Goal: Task Accomplishment & Management: Complete application form

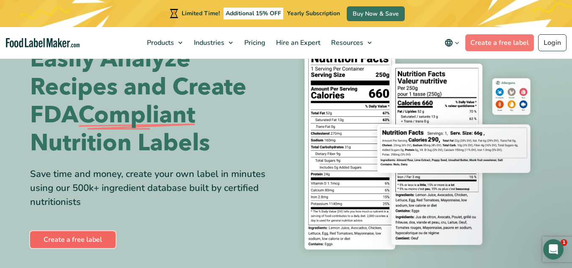
click at [93, 241] on link "Create a free label" at bounding box center [73, 239] width 86 height 17
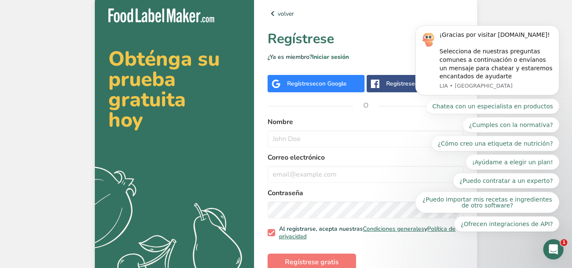
click at [332, 81] on span "con Google" at bounding box center [331, 84] width 31 height 8
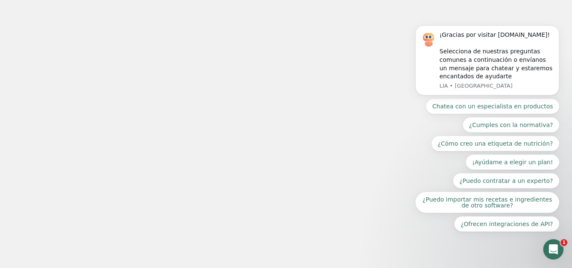
click at [402, 147] on div at bounding box center [286, 134] width 572 height 268
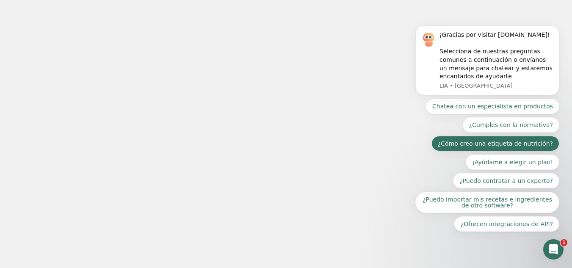
click at [511, 143] on button "¿Cómo creo una etiqueta de nutrición?" at bounding box center [496, 143] width 128 height 15
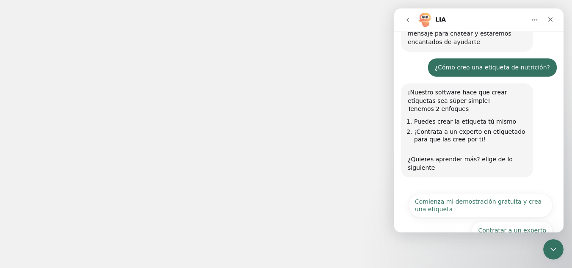
scroll to position [75, 0]
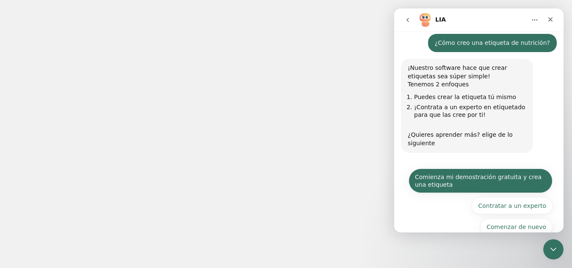
click at [511, 169] on button "Comienza mi demostración gratuita y crea una etiqueta" at bounding box center [481, 181] width 144 height 25
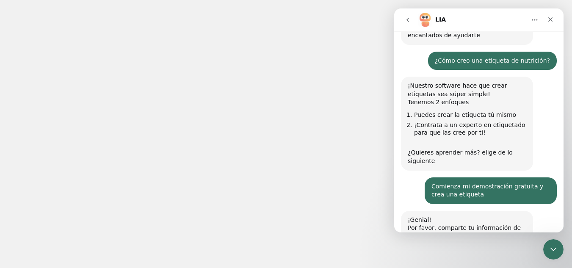
scroll to position [130, 0]
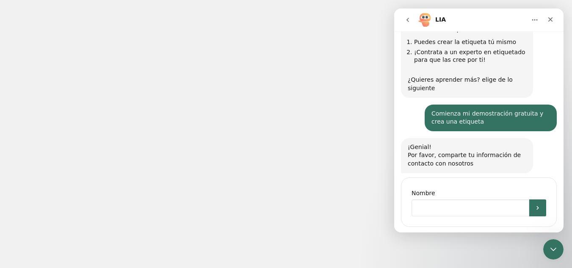
click at [490, 200] on input "Nombre" at bounding box center [471, 208] width 118 height 17
type input "kika bolsón"
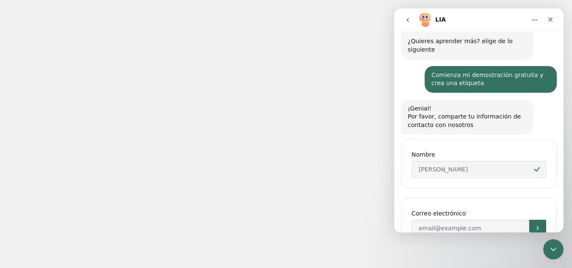
scroll to position [189, 0]
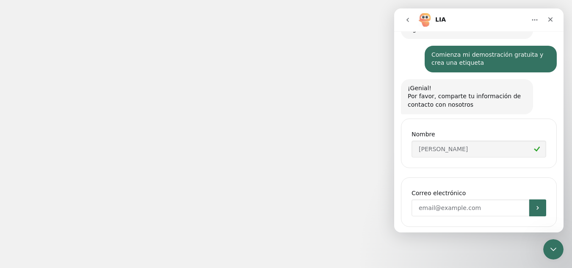
click at [490, 200] on input "Enter your email" at bounding box center [471, 208] width 118 height 17
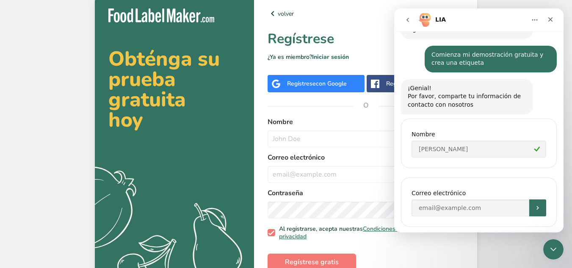
scroll to position [29, 0]
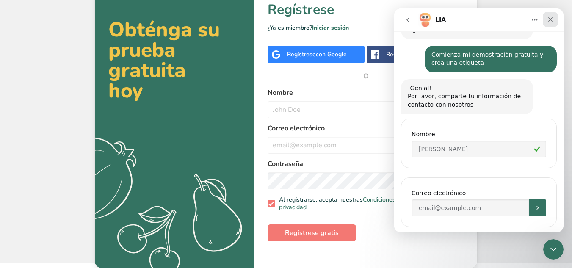
click at [554, 14] on div "Cerrar" at bounding box center [550, 19] width 15 height 15
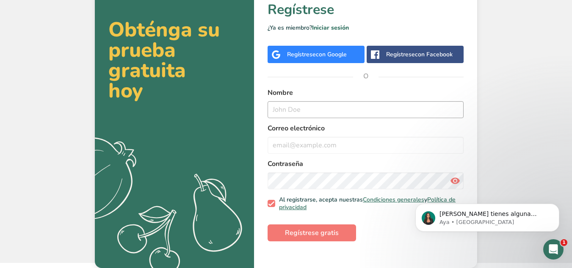
scroll to position [0, 0]
click at [410, 107] on input "text" at bounding box center [366, 109] width 196 height 17
click at [328, 115] on input "text" at bounding box center [366, 109] width 196 height 17
type input "Balrog Bolsón"
click at [337, 142] on input "email" at bounding box center [366, 145] width 196 height 17
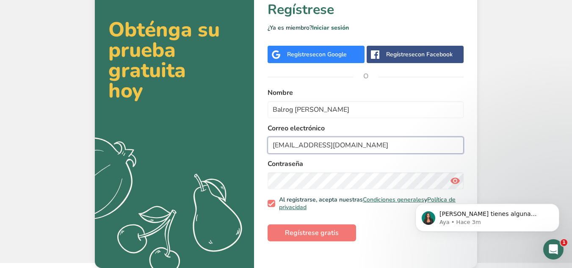
type input "rouge6858@gmail.com"
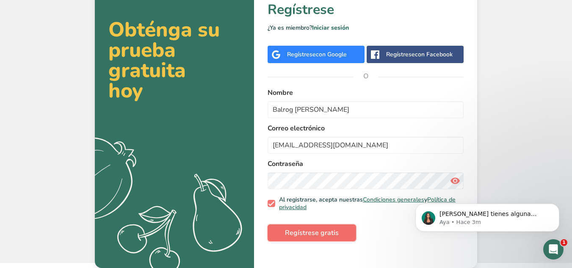
click at [318, 237] on span "Regístrese gratis" at bounding box center [312, 233] width 54 height 10
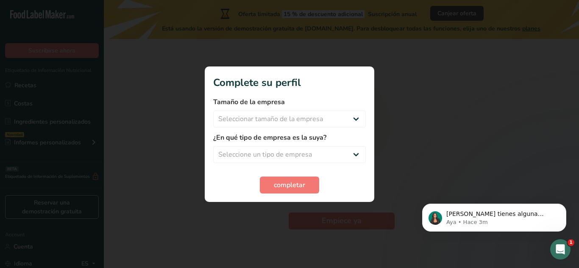
click at [421, 142] on div at bounding box center [289, 134] width 579 height 268
click at [349, 117] on select "Seleccionar tamaño de la empresa Menos de 10 empleados De 10 a 50 empleados De …" at bounding box center [289, 119] width 153 height 17
click at [385, 38] on div at bounding box center [289, 134] width 579 height 268
click at [408, 165] on div at bounding box center [289, 134] width 579 height 268
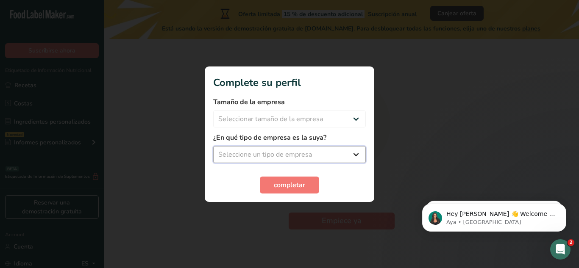
click at [352, 154] on select "Seleccione un tipo de empresa Fabricante de alimentos envasados Restaurante y c…" at bounding box center [289, 154] width 153 height 17
click at [300, 153] on select "Seleccione un tipo de empresa Fabricante de alimentos envasados Restaurante y c…" at bounding box center [289, 154] width 153 height 17
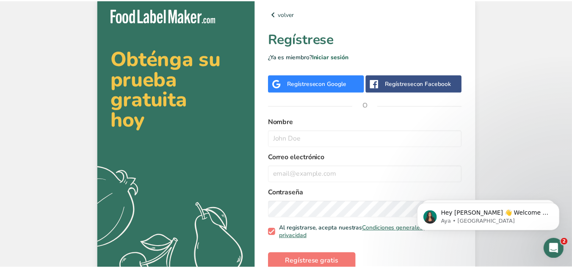
scroll to position [29, 0]
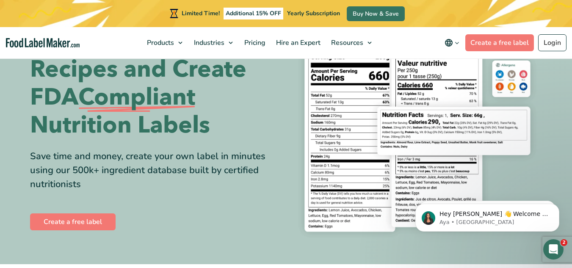
scroll to position [45, 0]
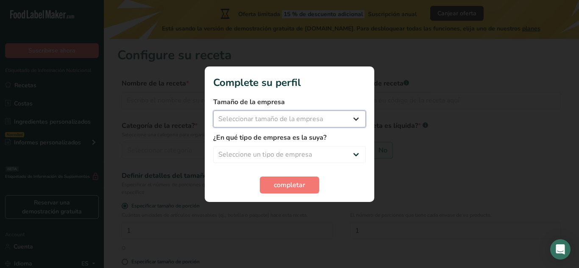
click at [311, 116] on select "Seleccionar tamaño de la empresa Menos de 10 empleados De 10 a 50 empleados De …" at bounding box center [289, 119] width 153 height 17
select select "1"
click at [213, 111] on select "Seleccionar tamaño de la empresa Menos de 10 empleados De 10 a 50 empleados De …" at bounding box center [289, 119] width 153 height 17
click at [322, 153] on select "Seleccione un tipo de empresa Fabricante de alimentos envasados Restaurante y c…" at bounding box center [289, 154] width 153 height 17
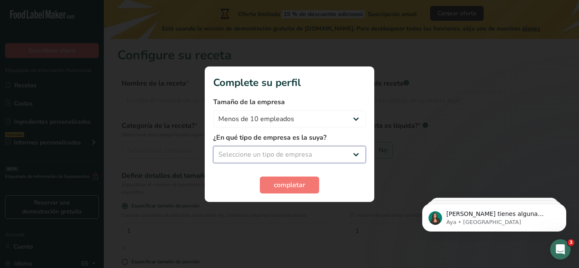
select select "8"
click at [213, 146] on select "Seleccione un tipo de empresa Fabricante de alimentos envasados Restaurante y c…" at bounding box center [289, 154] width 153 height 17
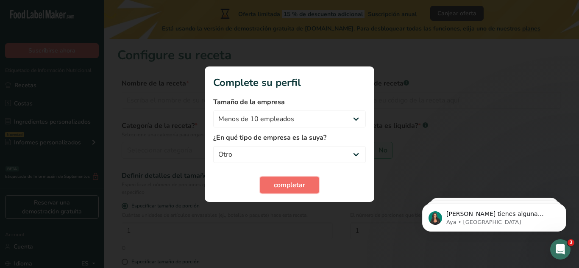
click at [286, 177] on button "completar" at bounding box center [289, 185] width 59 height 17
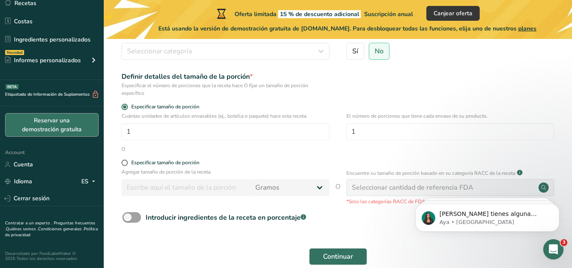
scroll to position [100, 0]
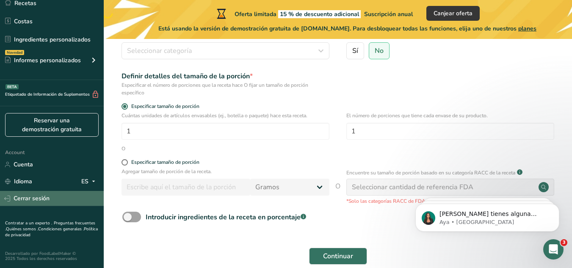
click at [78, 206] on link "Cerrar sesión" at bounding box center [52, 198] width 104 height 15
